Goal: Task Accomplishment & Management: Manage account settings

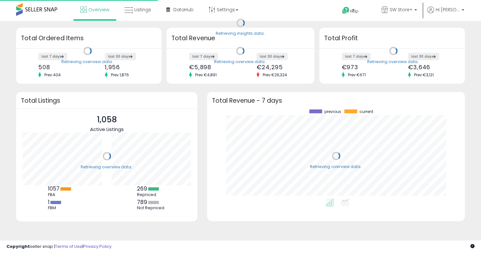
scroll to position [89, 245]
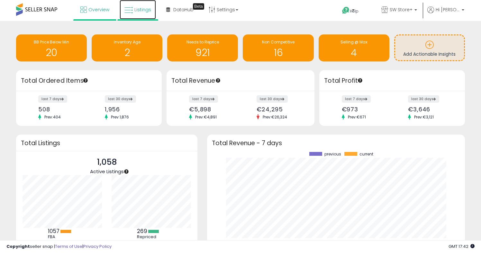
click at [137, 16] on link "Listings" at bounding box center [138, 9] width 36 height 19
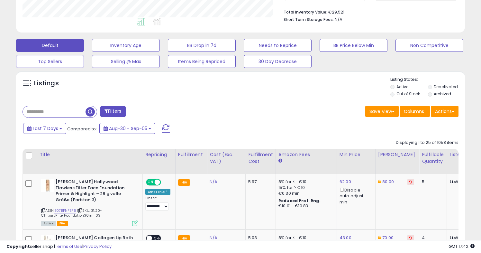
scroll to position [148, 0]
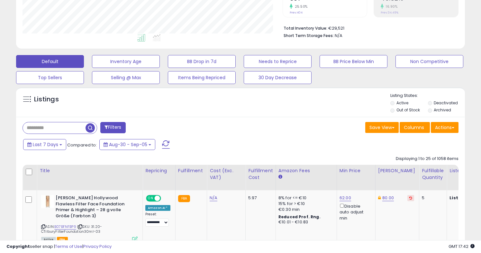
click at [46, 127] on input "text" at bounding box center [54, 127] width 63 height 11
paste input "**********"
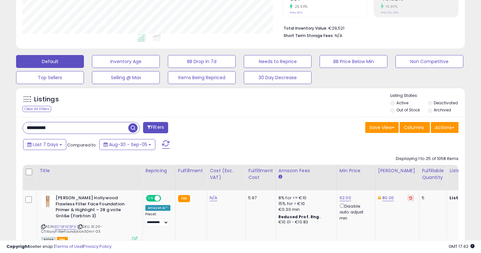
type input "**********"
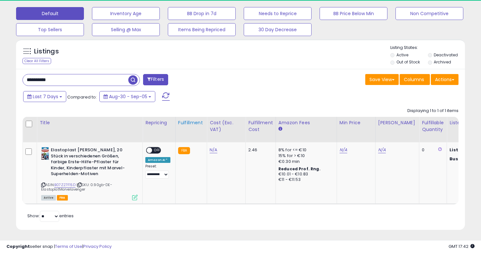
scroll to position [132, 260]
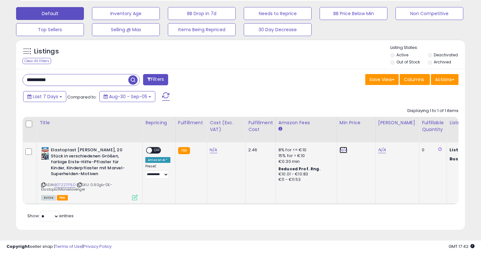
click at [343, 153] on link "N/A" at bounding box center [344, 150] width 8 height 6
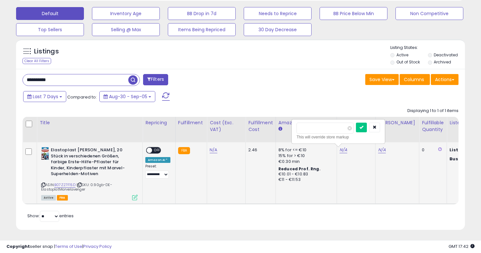
type input "****"
click at [383, 150] on link "N/A" at bounding box center [382, 150] width 8 height 6
type input "*"
drag, startPoint x: 348, startPoint y: 128, endPoint x: 317, endPoint y: 128, distance: 31.2
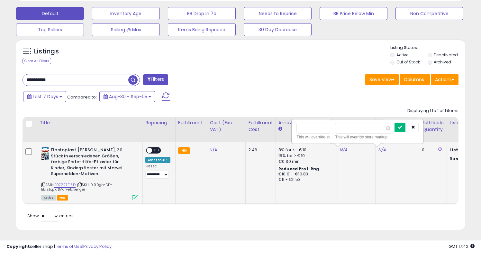
type input "****"
click at [406, 131] on button "submit" at bounding box center [400, 128] width 11 height 10
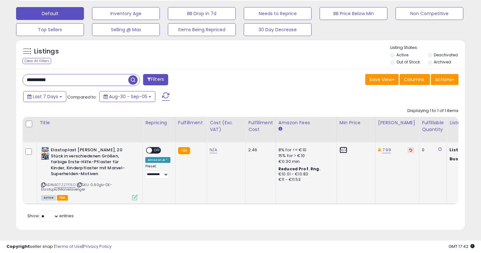
click at [342, 150] on link "N/A" at bounding box center [344, 150] width 8 height 6
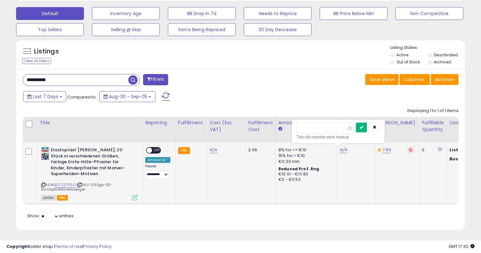
type input "****"
click at [363, 126] on icon "submit" at bounding box center [362, 127] width 4 height 4
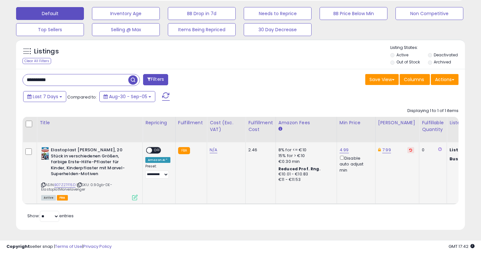
click at [151, 150] on span at bounding box center [149, 150] width 5 height 5
click at [149, 151] on span at bounding box center [149, 150] width 5 height 5
click at [87, 79] on input "**********" at bounding box center [75, 79] width 105 height 11
click at [387, 154] on td "7.99" at bounding box center [397, 172] width 44 height 61
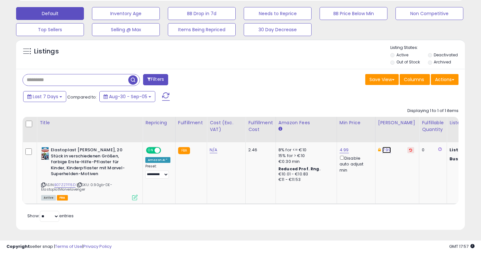
click at [386, 149] on link "7.99" at bounding box center [386, 150] width 9 height 6
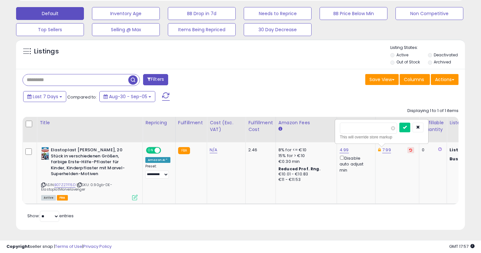
drag, startPoint x: 363, startPoint y: 128, endPoint x: 315, endPoint y: 123, distance: 47.6
type input "****"
click at [410, 130] on button "submit" at bounding box center [404, 128] width 11 height 10
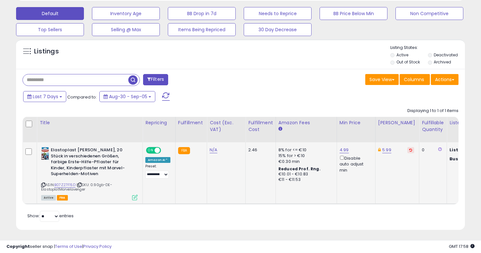
click at [109, 81] on input "text" at bounding box center [75, 79] width 105 height 11
click at [134, 78] on span "button" at bounding box center [132, 79] width 9 height 9
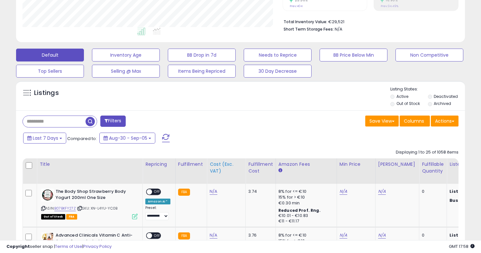
scroll to position [151, 0]
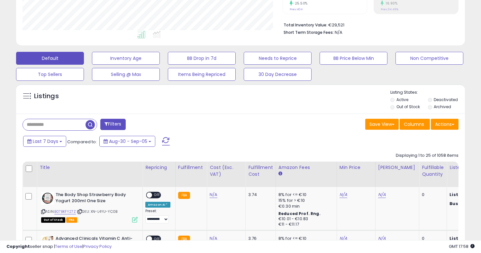
click at [404, 108] on label "Out of Stock" at bounding box center [408, 106] width 23 height 5
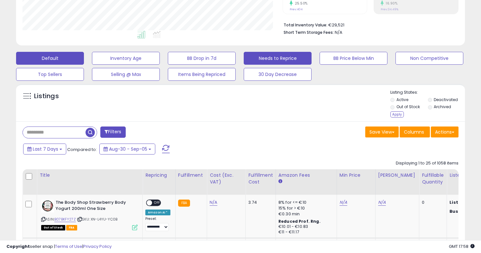
click at [272, 59] on button "Needs to Reprice" at bounding box center [278, 58] width 68 height 13
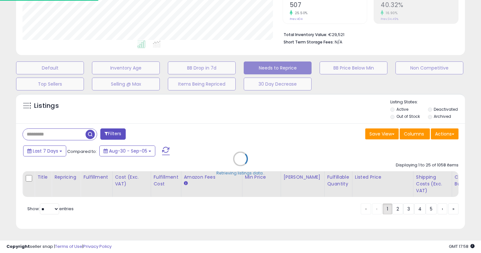
scroll to position [141, 0]
select select "**"
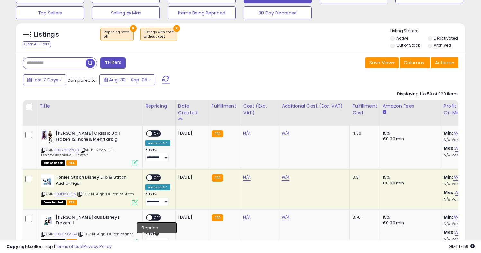
scroll to position [143, 0]
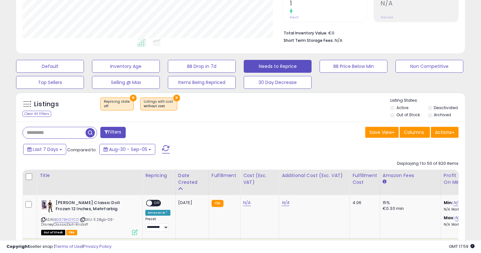
click at [403, 114] on label "Out of Stock" at bounding box center [408, 114] width 23 height 5
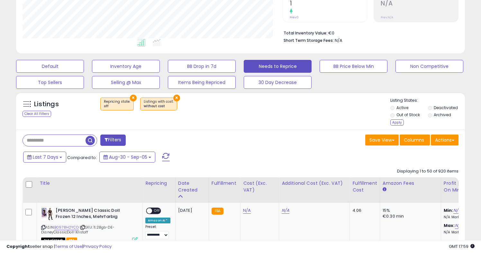
click at [437, 115] on label "Archived" at bounding box center [442, 114] width 17 height 5
click at [443, 106] on label "Deactivated" at bounding box center [446, 107] width 24 height 5
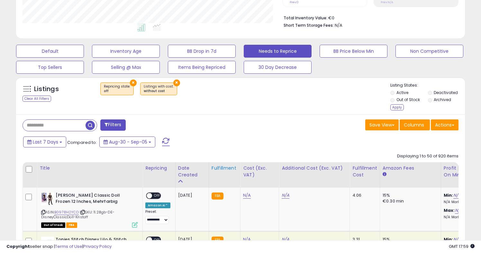
scroll to position [151, 0]
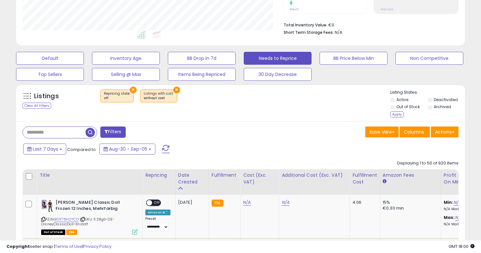
click at [173, 89] on button "×" at bounding box center [176, 90] width 7 height 7
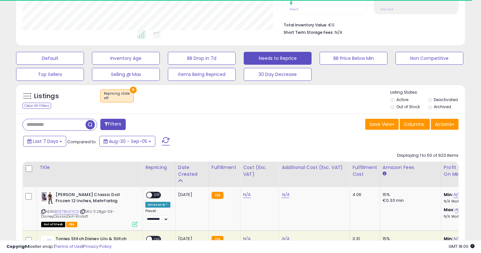
click at [395, 107] on li "Out of Stock" at bounding box center [408, 107] width 37 height 7
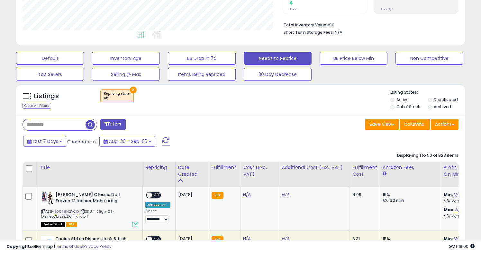
scroll to position [132, 260]
click at [434, 107] on label "Archived" at bounding box center [442, 106] width 17 height 5
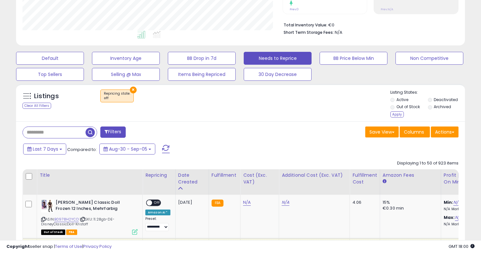
click at [434, 100] on label "Deactivated" at bounding box center [446, 99] width 24 height 5
click at [404, 108] on label "Out of Stock" at bounding box center [408, 106] width 23 height 5
click at [395, 114] on div "Apply" at bounding box center [397, 114] width 14 height 6
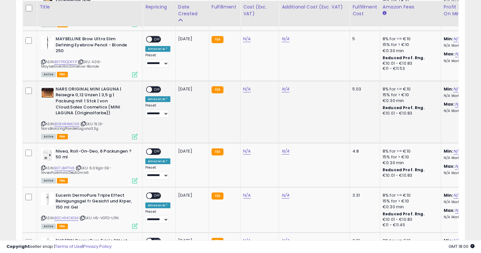
scroll to position [352, 0]
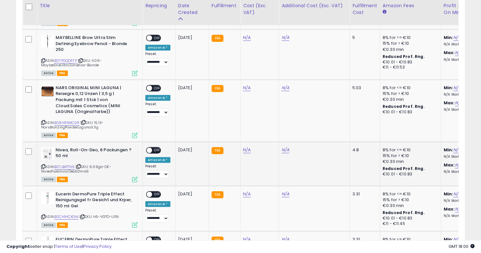
click at [150, 147] on span at bounding box center [149, 149] width 5 height 5
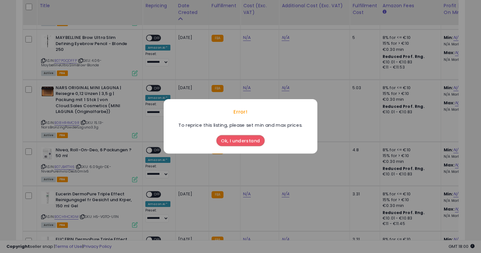
click at [247, 140] on button "Ok, I understand" at bounding box center [240, 140] width 48 height 11
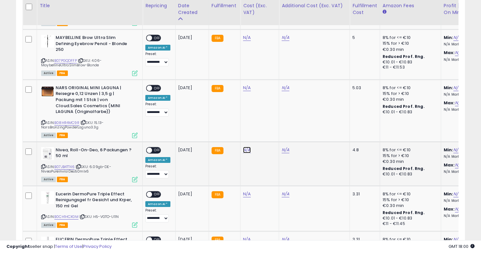
click at [243, 147] on link "N/A" at bounding box center [247, 150] width 8 height 6
type input "****"
click at [271, 131] on button "submit" at bounding box center [265, 128] width 11 height 10
click at [153, 147] on span "OFF" at bounding box center [157, 149] width 10 height 5
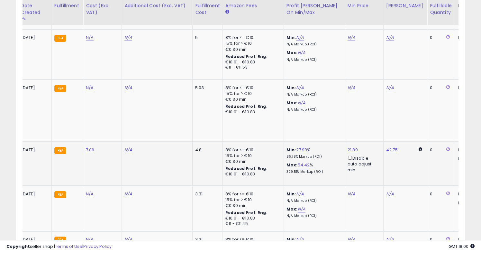
scroll to position [0, 0]
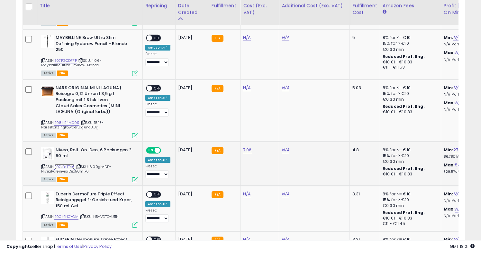
click at [65, 164] on link "B07JB4TT46" at bounding box center [64, 166] width 20 height 5
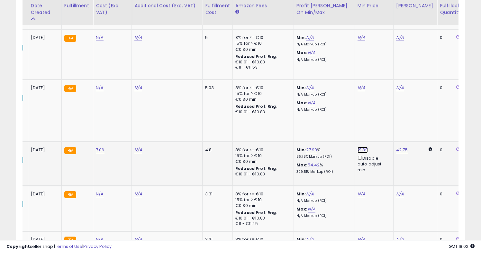
click at [358, 147] on link "21.89" at bounding box center [363, 150] width 10 height 6
drag, startPoint x: 330, startPoint y: 122, endPoint x: 299, endPoint y: 121, distance: 30.9
drag, startPoint x: 346, startPoint y: 125, endPoint x: 291, endPoint y: 120, distance: 55.2
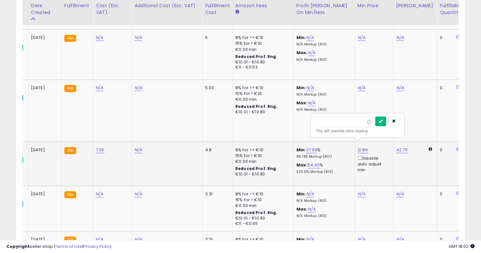
type input "**"
click at [383, 120] on icon "submit" at bounding box center [381, 121] width 4 height 4
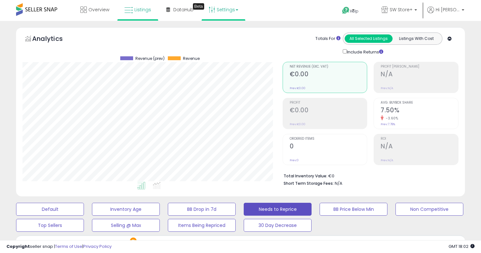
click at [227, 8] on link "Settings" at bounding box center [223, 9] width 39 height 19
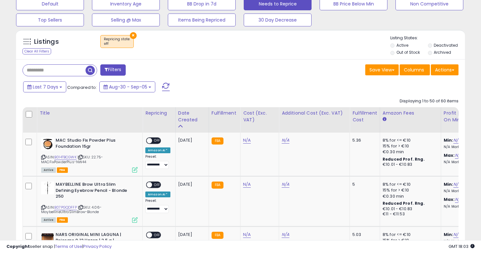
scroll to position [170, 0]
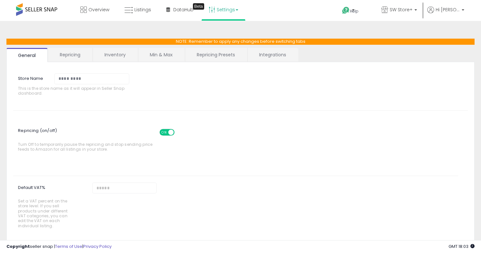
click at [161, 53] on link "Min & Max" at bounding box center [161, 55] width 46 height 14
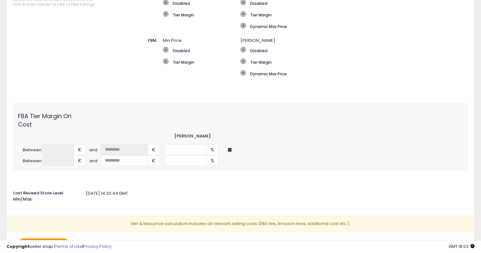
scroll to position [155, 0]
click at [188, 145] on input "**" at bounding box center [186, 148] width 42 height 11
click at [183, 155] on input "**" at bounding box center [186, 159] width 42 height 11
type input "**"
click at [182, 168] on div "Auto Adjust Min/Max When activated, Seller Snap will automatically adjust min &…" at bounding box center [240, 81] width 455 height 336
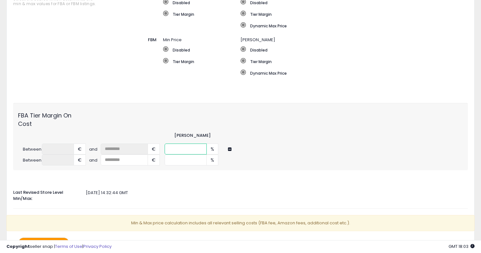
click at [181, 145] on input "**" at bounding box center [186, 148] width 42 height 11
click at [192, 163] on div "FBA Tier Margin On Cost Min Margin Between * € and ** € ** % Between €" at bounding box center [240, 136] width 455 height 67
click at [182, 145] on input "**" at bounding box center [186, 148] width 42 height 11
click at [180, 177] on div at bounding box center [240, 180] width 464 height 6
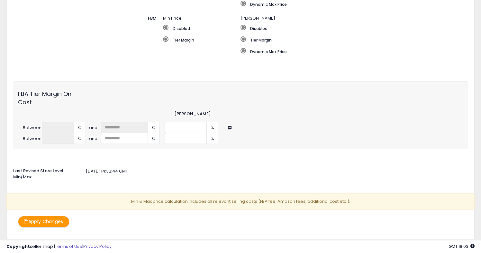
scroll to position [178, 0]
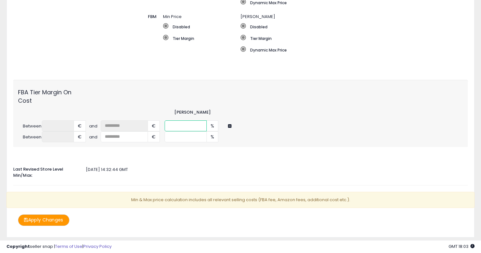
click at [180, 121] on input "**" at bounding box center [186, 125] width 42 height 11
type input "**"
click at [55, 215] on button "Apply Changes" at bounding box center [43, 219] width 51 height 11
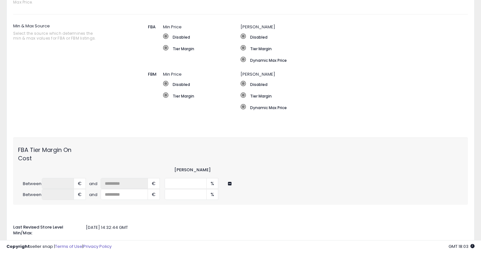
scroll to position [61, 0]
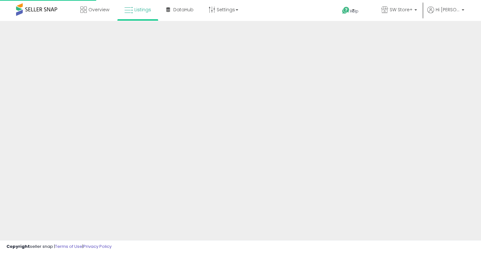
scroll to position [142, 0]
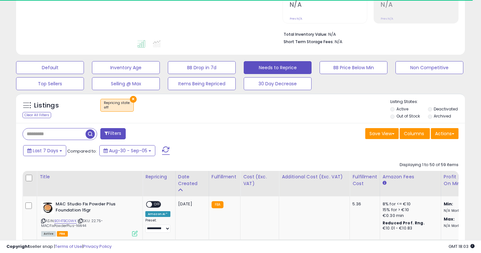
select select "**"
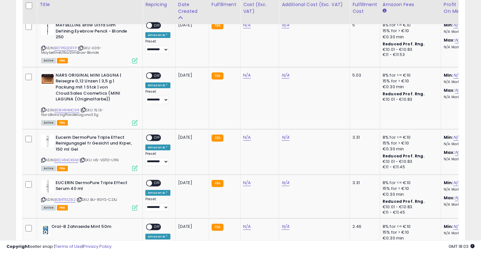
scroll to position [365, 0]
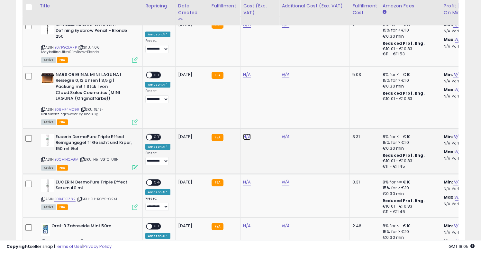
click at [247, 133] on link "N/A" at bounding box center [247, 136] width 8 height 6
type input "****"
click at [268, 116] on icon "submit" at bounding box center [266, 114] width 4 height 4
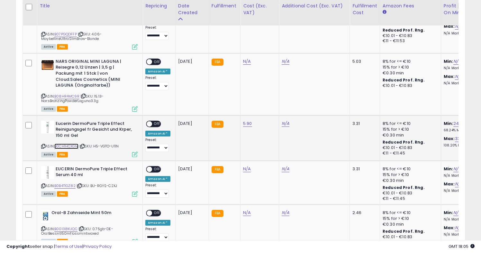
click at [69, 143] on link "B0CH1HCXGM" at bounding box center [66, 145] width 24 height 5
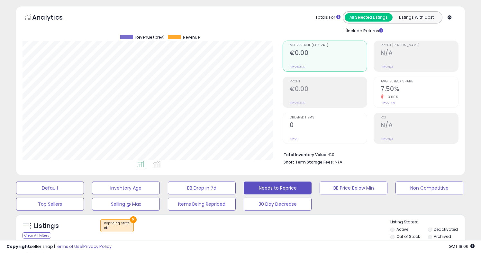
scroll to position [0, 0]
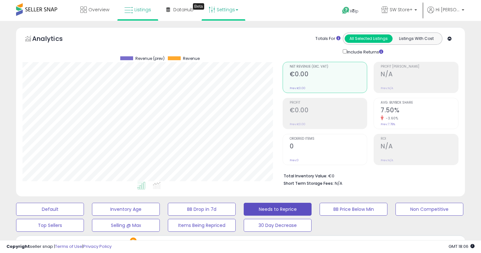
click at [229, 12] on link "Settings" at bounding box center [223, 9] width 39 height 19
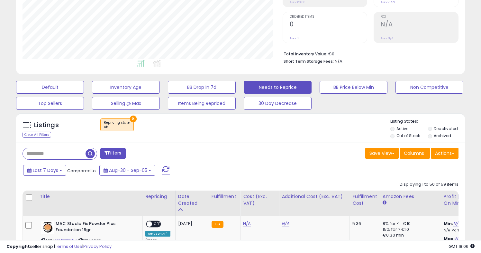
scroll to position [128, 0]
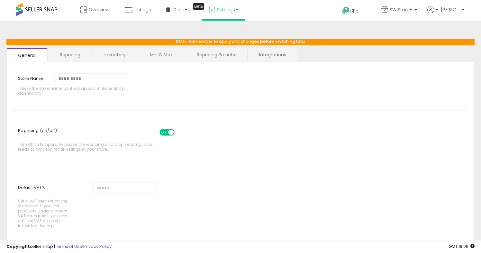
click at [162, 60] on link "Min & Max" at bounding box center [161, 55] width 46 height 14
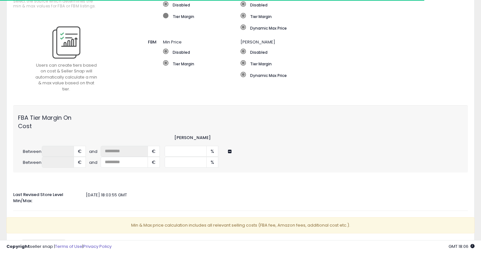
scroll to position [190, 0]
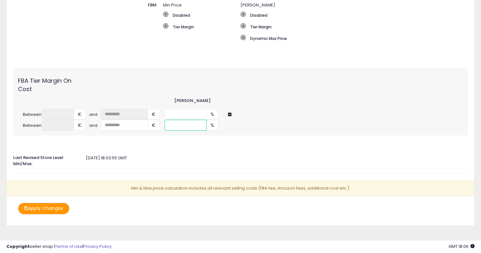
click at [177, 120] on input "**" at bounding box center [186, 125] width 42 height 11
type input "*"
type input "**"
click at [57, 203] on button "Apply Changes" at bounding box center [43, 208] width 51 height 11
click at [59, 203] on button "Apply Changes" at bounding box center [43, 208] width 51 height 11
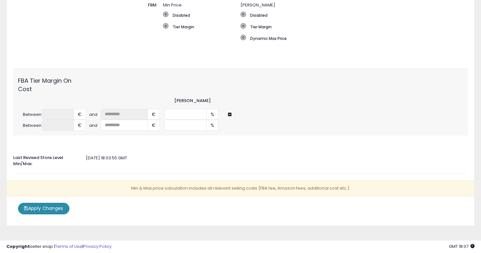
scroll to position [219, 0]
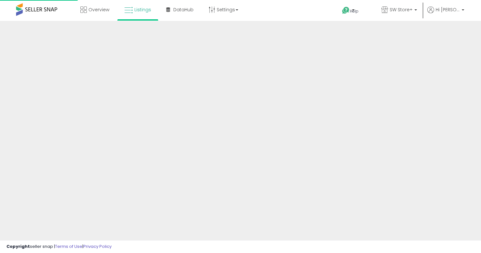
scroll to position [128, 0]
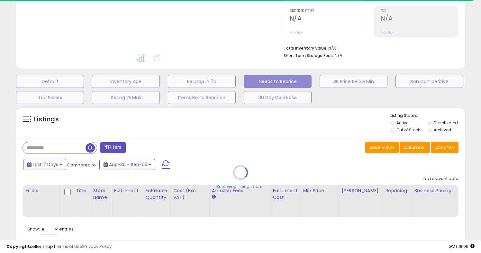
select select "**"
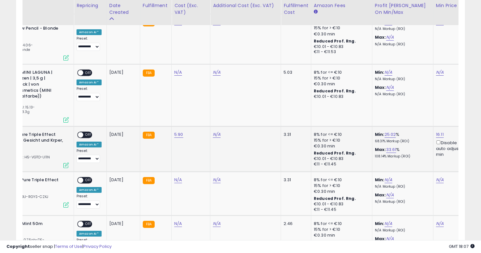
scroll to position [0, 0]
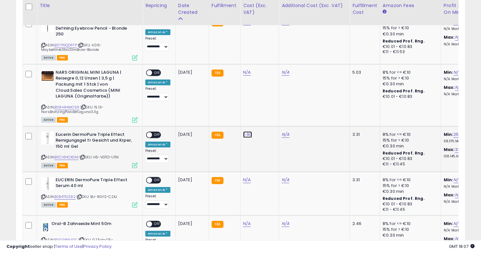
click at [243, 131] on link "5.90" at bounding box center [247, 134] width 9 height 6
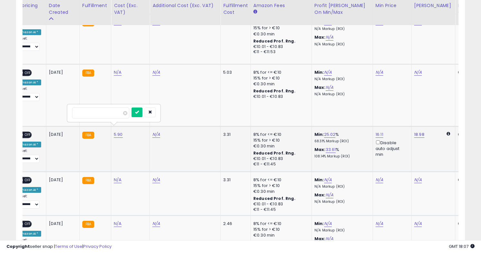
scroll to position [0, 155]
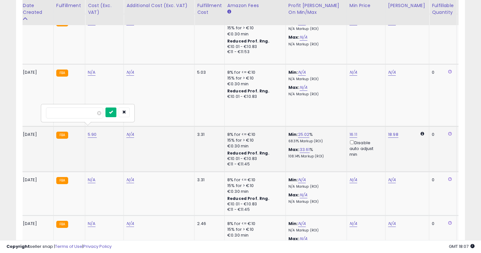
type input "****"
click at [113, 113] on icon "submit" at bounding box center [111, 112] width 4 height 4
click at [91, 131] on link "5.89" at bounding box center [92, 134] width 9 height 6
type input "****"
click at [113, 111] on icon "submit" at bounding box center [111, 112] width 4 height 4
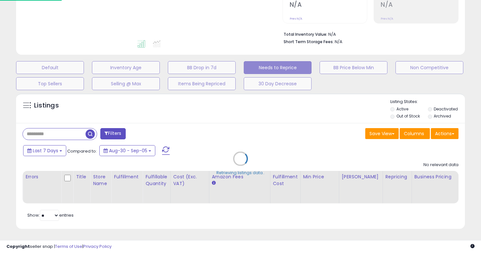
scroll to position [142, 0]
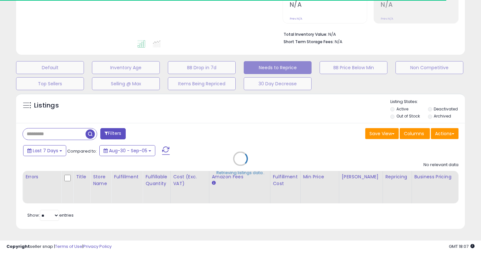
select select "**"
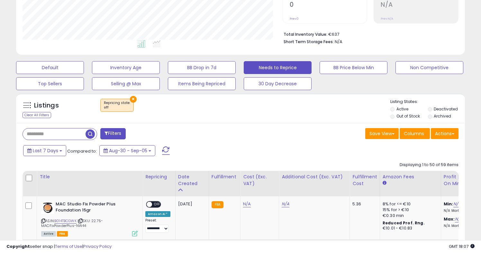
scroll to position [132, 260]
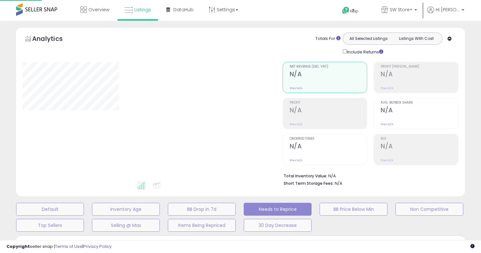
scroll to position [142, 0]
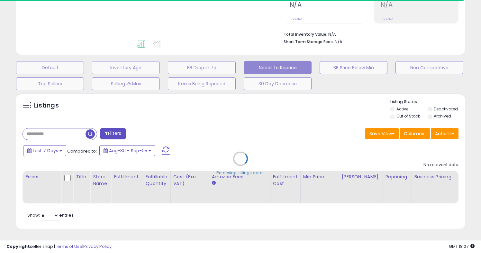
select select "**"
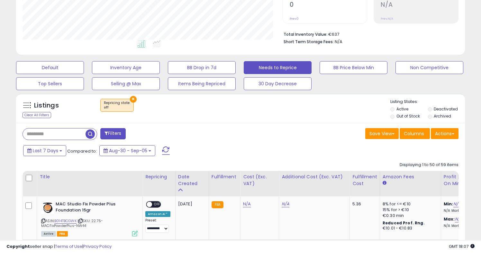
scroll to position [132, 260]
click at [55, 135] on input "text" at bounding box center [73, 133] width 100 height 11
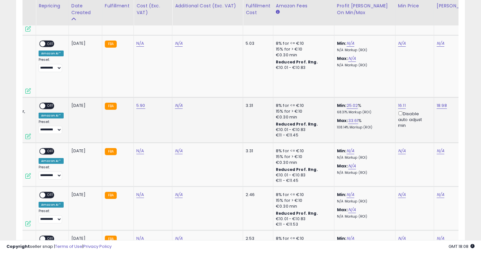
scroll to position [0, 0]
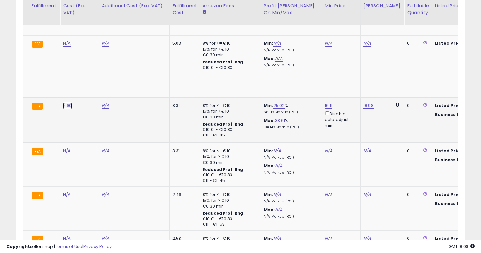
click at [66, 102] on link "5.90" at bounding box center [67, 105] width 9 height 6
type input "****"
click at [90, 80] on button "submit" at bounding box center [86, 83] width 11 height 10
click at [65, 102] on link "5.89" at bounding box center [67, 105] width 9 height 6
type input "****"
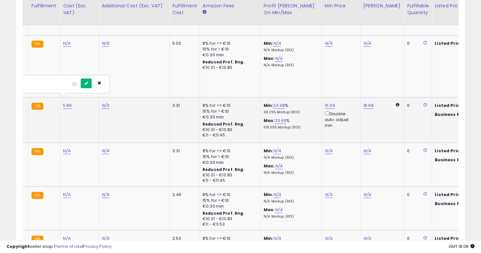
click at [92, 82] on button "submit" at bounding box center [86, 83] width 11 height 10
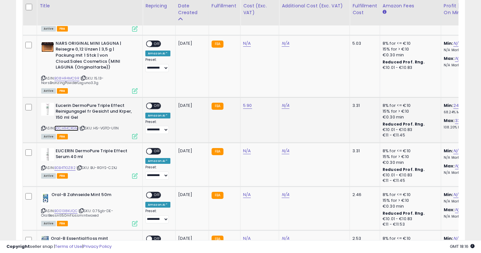
click at [72, 125] on link "B0CH1HCXGM" at bounding box center [66, 127] width 24 height 5
click at [151, 103] on span at bounding box center [149, 105] width 5 height 5
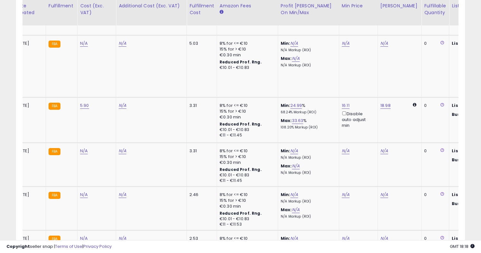
scroll to position [0, 244]
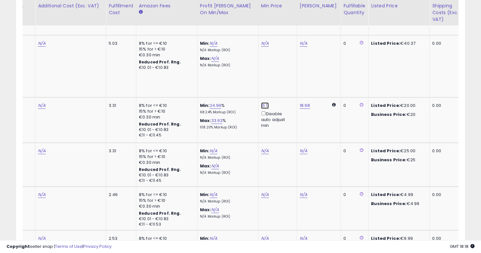
click at [261, 102] on link "16.11" at bounding box center [265, 105] width 8 height 6
type input "*****"
click at [286, 81] on button "submit" at bounding box center [283, 77] width 11 height 10
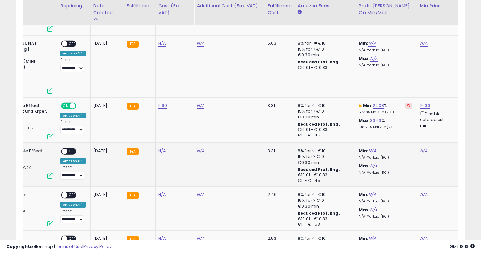
scroll to position [0, 0]
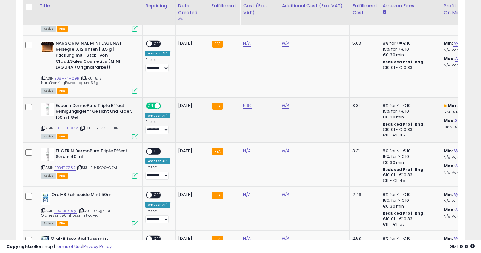
click at [305, 122] on td "N/A" at bounding box center [314, 119] width 71 height 45
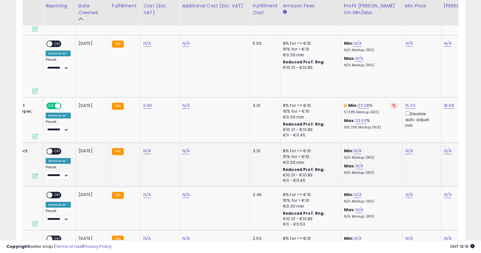
scroll to position [0, 132]
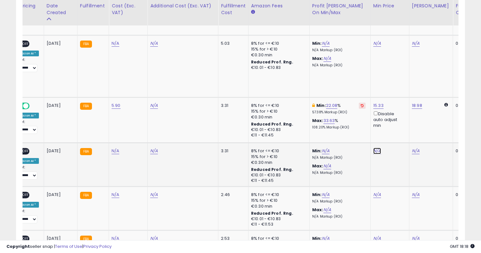
click at [376, 148] on link "N/A" at bounding box center [377, 151] width 8 height 6
type input "****"
click at [410, 121] on icon "button" at bounding box center [409, 122] width 4 height 4
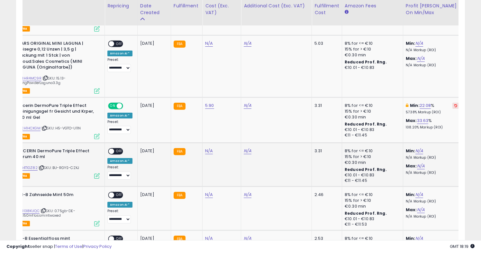
scroll to position [0, 19]
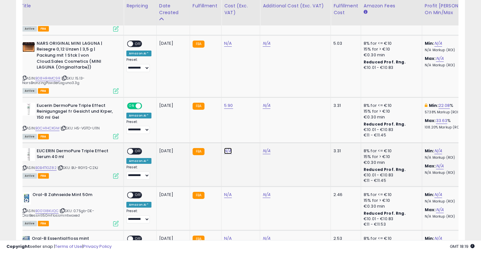
click at [224, 148] on link "N/A" at bounding box center [228, 151] width 8 height 6
type input "****"
click at [252, 128] on button "submit" at bounding box center [246, 129] width 11 height 10
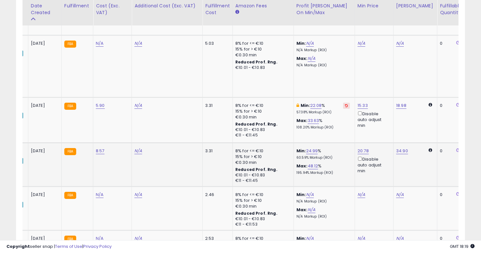
scroll to position [0, 0]
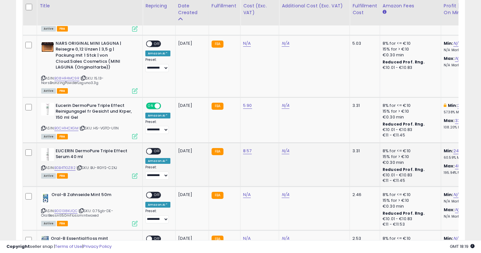
click at [154, 148] on span "OFF" at bounding box center [157, 150] width 10 height 5
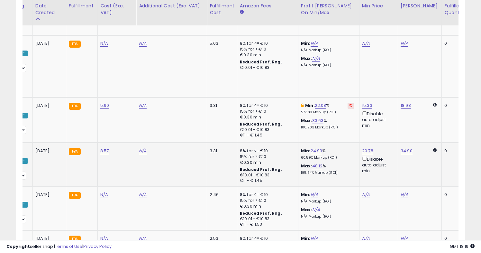
scroll to position [0, 258]
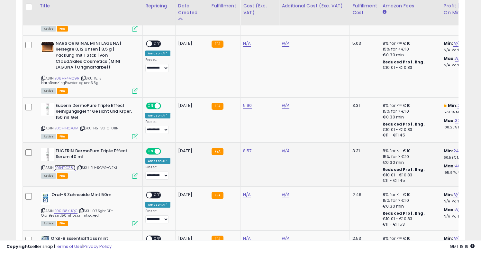
click at [69, 165] on link "B0B4T1GZ82" at bounding box center [64, 167] width 21 height 5
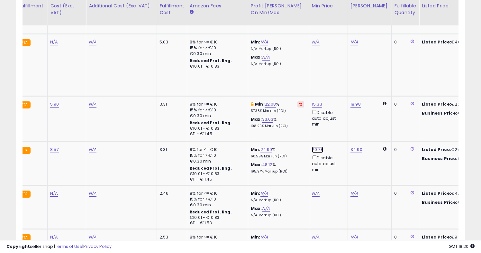
click at [317, 146] on link "20.78" at bounding box center [317, 149] width 11 height 6
drag, startPoint x: 310, startPoint y: 122, endPoint x: 252, endPoint y: 120, distance: 57.3
type input "*****"
click at [341, 120] on button "submit" at bounding box center [335, 121] width 11 height 10
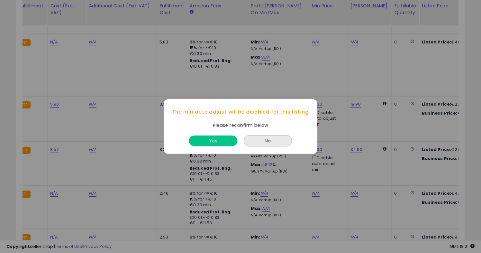
click at [221, 141] on button "Yes" at bounding box center [213, 140] width 48 height 11
click at [216, 147] on div "Yes" at bounding box center [212, 139] width 51 height 17
click at [216, 144] on button "Yes" at bounding box center [213, 140] width 48 height 11
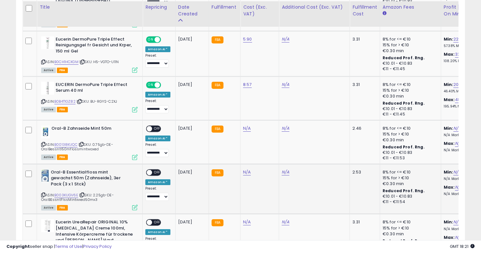
scroll to position [464, 0]
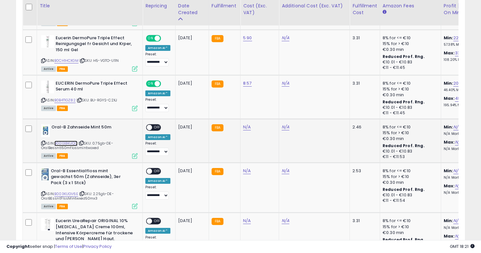
click at [64, 141] on link "B00138KUQC" at bounding box center [65, 143] width 23 height 5
click at [244, 124] on link "N/A" at bounding box center [247, 127] width 8 height 6
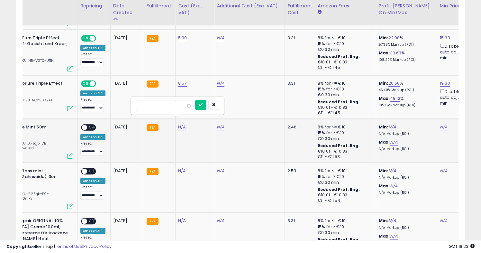
scroll to position [0, 68]
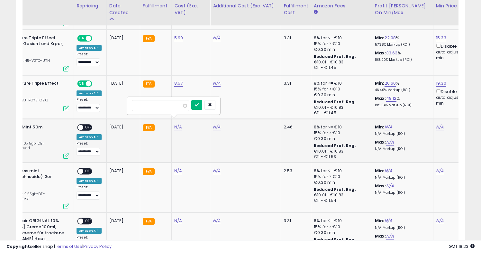
type input "****"
click at [199, 106] on button "submit" at bounding box center [196, 105] width 11 height 10
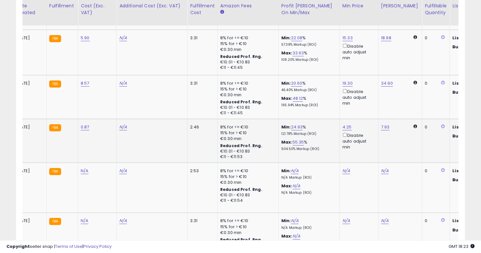
scroll to position [0, 137]
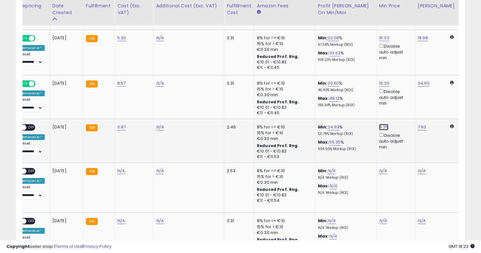
click at [381, 124] on link "4.25" at bounding box center [383, 127] width 9 height 6
type input "*"
type input "****"
click at [404, 99] on icon "submit" at bounding box center [402, 98] width 4 height 4
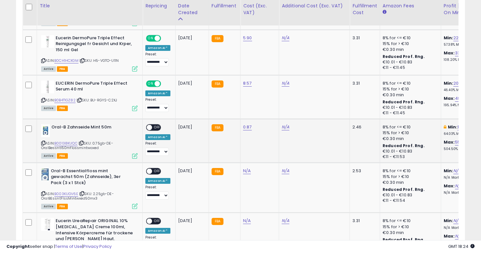
click at [152, 124] on div "ON OFF" at bounding box center [153, 127] width 15 height 7
click at [149, 124] on span at bounding box center [149, 126] width 5 height 5
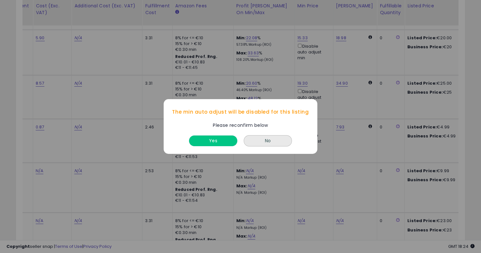
click at [219, 140] on button "Yes" at bounding box center [213, 140] width 48 height 11
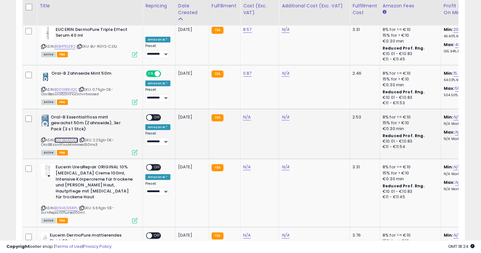
click at [69, 137] on link "B003KUGV6E" at bounding box center [66, 139] width 24 height 5
click at [247, 114] on link "N/A" at bounding box center [247, 117] width 8 height 6
type input "****"
click button "submit" at bounding box center [265, 95] width 11 height 10
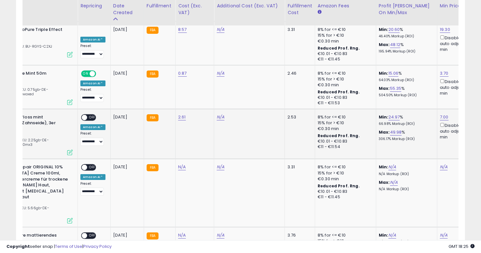
scroll to position [0, 0]
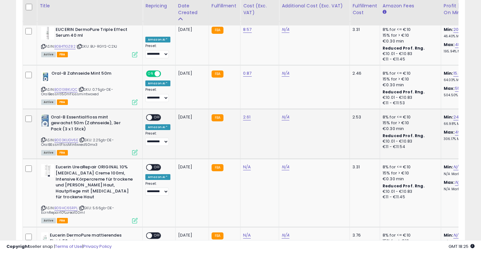
click at [149, 114] on span at bounding box center [149, 116] width 5 height 5
click at [151, 114] on span at bounding box center [149, 116] width 5 height 5
click at [148, 114] on span at bounding box center [149, 116] width 5 height 5
click at [153, 114] on span "OFF" at bounding box center [157, 116] width 10 height 5
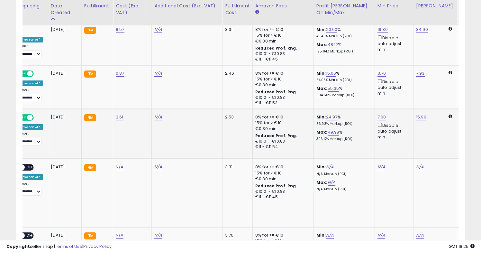
scroll to position [0, 181]
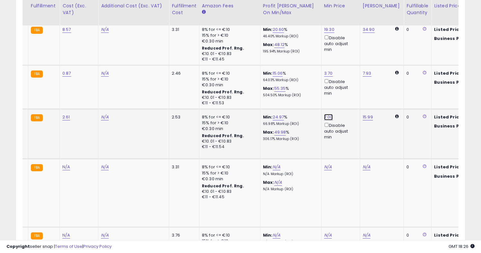
click at [326, 114] on link "7.00" at bounding box center [328, 117] width 9 height 6
type input "*"
type input "****"
click at [352, 91] on button "submit" at bounding box center [346, 89] width 11 height 10
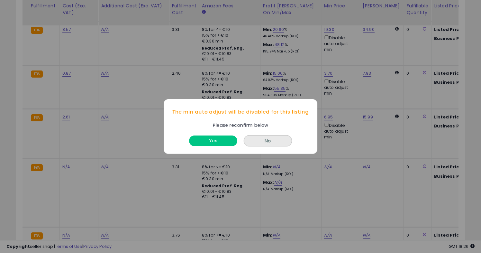
click at [278, 142] on button "No" at bounding box center [268, 140] width 48 height 11
click at [224, 143] on button "Yes" at bounding box center [213, 140] width 48 height 11
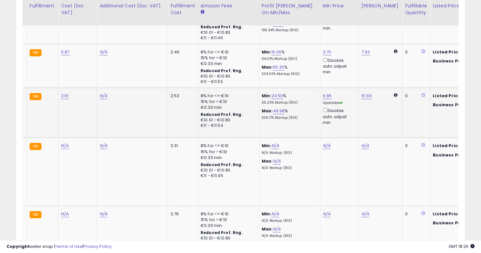
scroll to position [0, 224]
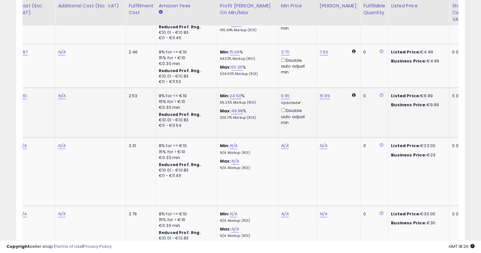
click at [282, 107] on div "Disable auto adjust min" at bounding box center [296, 116] width 31 height 19
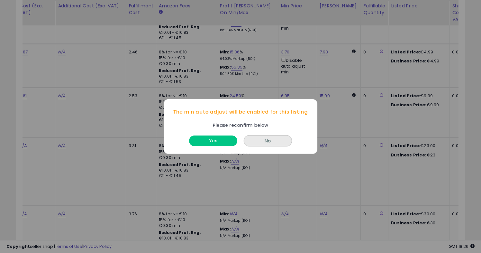
click at [223, 134] on div "Yes" at bounding box center [212, 139] width 51 height 17
click at [222, 140] on button "Yes" at bounding box center [213, 140] width 48 height 11
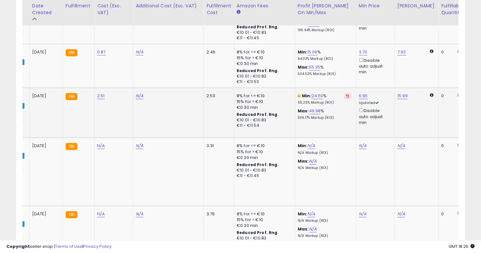
scroll to position [0, 221]
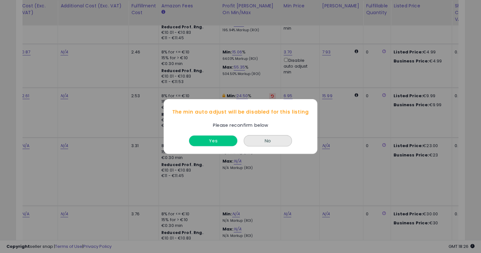
click at [221, 140] on button "Yes" at bounding box center [213, 140] width 48 height 11
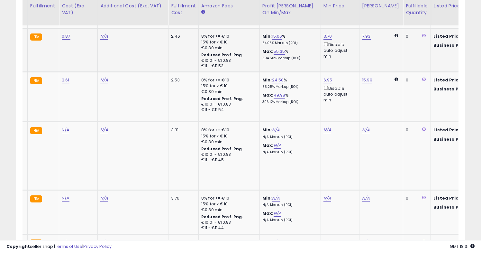
scroll to position [0, 207]
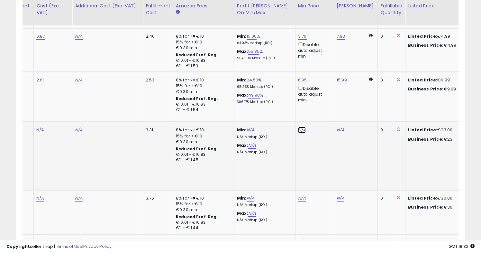
click at [298, 127] on link "N/A" at bounding box center [302, 130] width 8 height 6
type input "*"
click at [335, 99] on icon "button" at bounding box center [333, 101] width 4 height 4
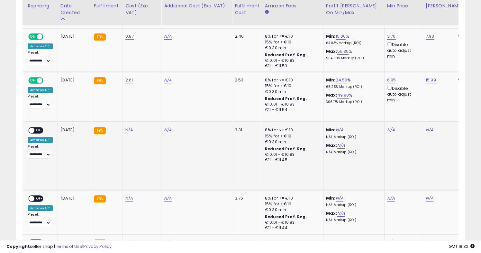
scroll to position [0, 108]
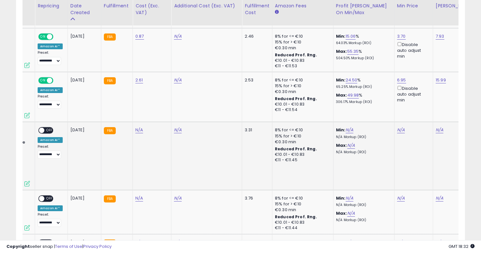
click at [142, 127] on div "N/A" at bounding box center [150, 130] width 31 height 6
click at [137, 127] on link "N/A" at bounding box center [139, 130] width 8 height 6
type input "****"
click at [160, 108] on icon "submit" at bounding box center [158, 108] width 4 height 4
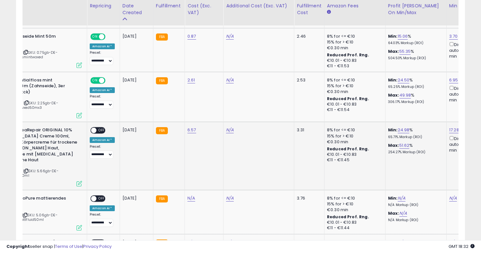
scroll to position [0, 0]
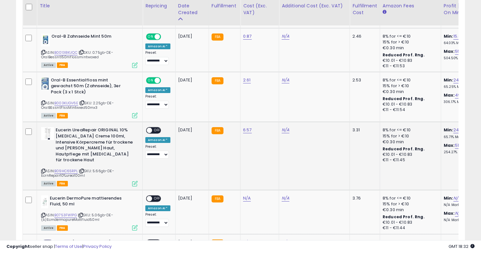
click at [150, 128] on span at bounding box center [149, 130] width 5 height 5
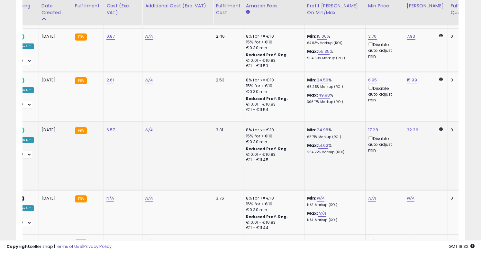
scroll to position [0, 237]
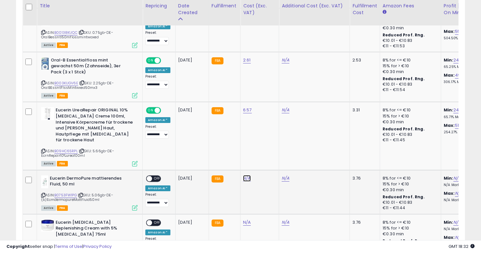
click at [243, 175] on link "N/A" at bounding box center [247, 178] width 8 height 6
type input "****"
click at [268, 149] on icon "submit" at bounding box center [266, 150] width 4 height 4
click at [149, 176] on span at bounding box center [149, 178] width 5 height 5
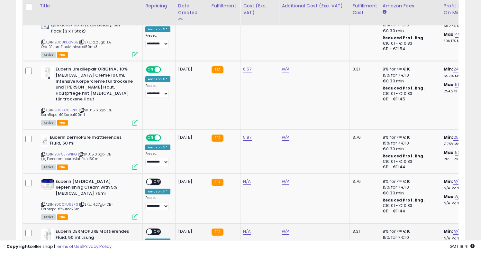
scroll to position [643, 0]
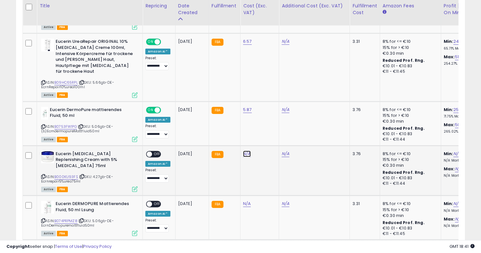
click at [243, 151] on link "N/A" at bounding box center [247, 154] width 8 height 6
type input "****"
click button "submit" at bounding box center [265, 126] width 11 height 10
click at [151, 151] on span at bounding box center [149, 153] width 5 height 5
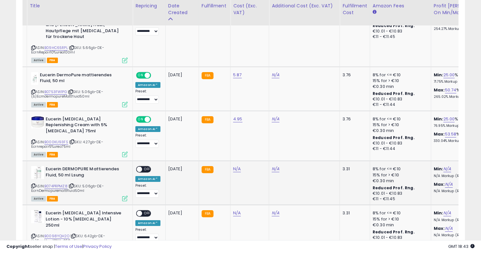
scroll to position [0, 0]
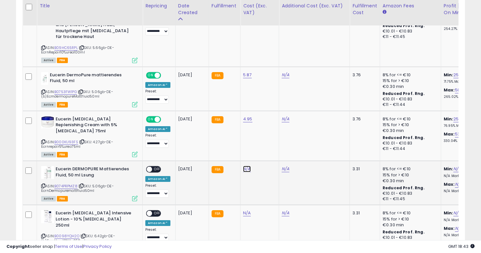
click at [244, 166] on link "N/A" at bounding box center [247, 169] width 8 height 6
type input "****"
click at [268, 135] on icon "submit" at bounding box center [266, 135] width 4 height 4
click at [149, 167] on span at bounding box center [149, 169] width 5 height 5
click at [153, 167] on span "OFF" at bounding box center [157, 169] width 10 height 5
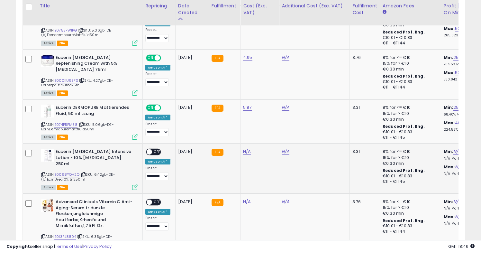
click at [151, 149] on span at bounding box center [149, 151] width 5 height 5
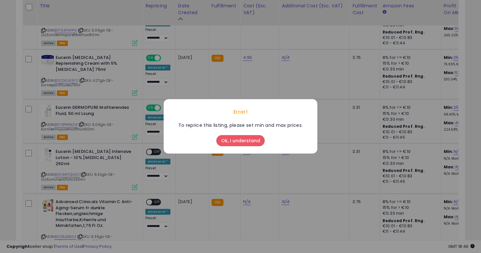
click at [239, 141] on button "Ok, I understand" at bounding box center [240, 140] width 48 height 11
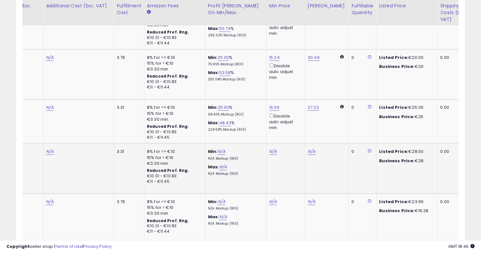
scroll to position [0, 274]
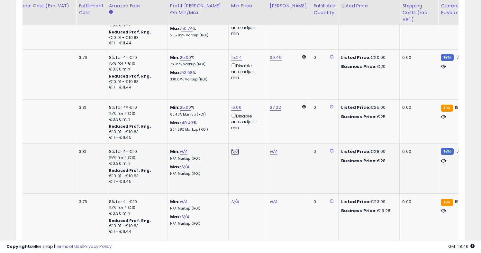
click at [231, 148] on link "N/A" at bounding box center [235, 151] width 8 height 6
type input "****"
click at [255, 112] on icon "submit" at bounding box center [253, 111] width 4 height 4
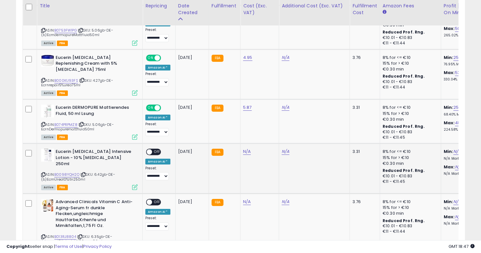
click at [151, 149] on span at bounding box center [149, 151] width 5 height 5
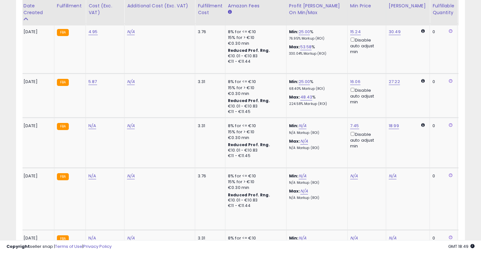
scroll to position [0, 244]
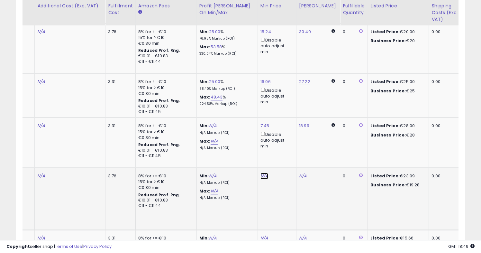
click at [261, 173] on link "N/A" at bounding box center [264, 176] width 8 height 6
type input "****"
click at [297, 131] on icon "button" at bounding box center [296, 129] width 4 height 4
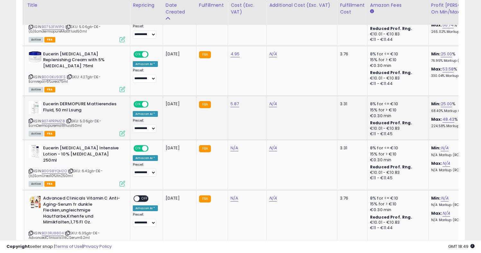
scroll to position [742, 0]
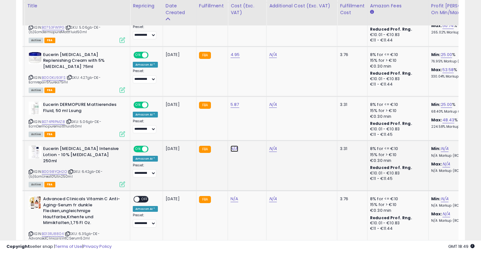
click at [235, 145] on link "N/A" at bounding box center [235, 148] width 8 height 6
type input "****"
click button "submit" at bounding box center [253, 115] width 11 height 10
click at [232, 196] on link "N/A" at bounding box center [235, 199] width 8 height 6
type input "****"
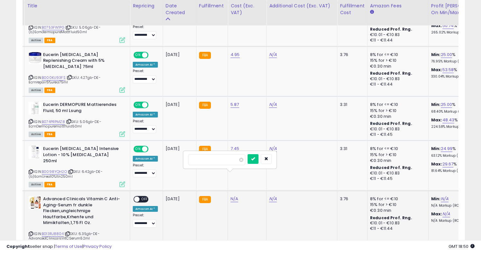
click button "submit" at bounding box center [253, 159] width 11 height 10
click at [139, 196] on span at bounding box center [136, 198] width 5 height 5
click at [135, 196] on span at bounding box center [136, 198] width 5 height 5
click at [136, 196] on span at bounding box center [136, 198] width 5 height 5
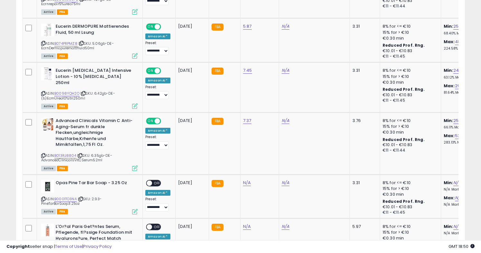
scroll to position [760, 0]
